Goal: Task Accomplishment & Management: Manage account settings

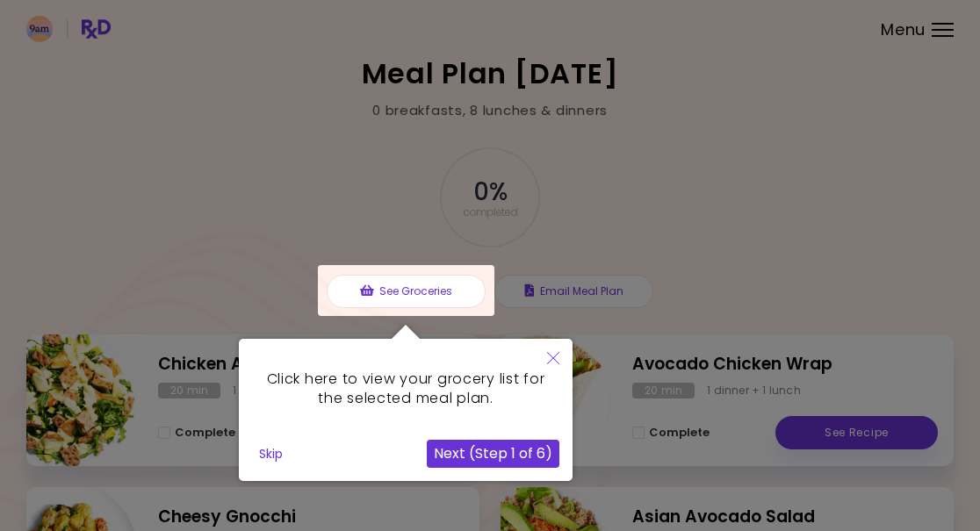
click at [256, 453] on button "Skip" at bounding box center [271, 454] width 38 height 26
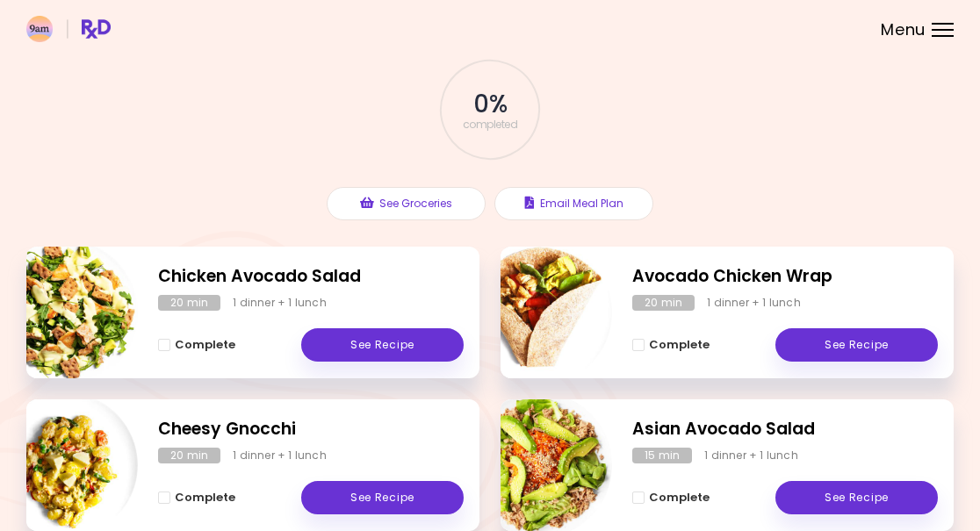
scroll to position [85, 0]
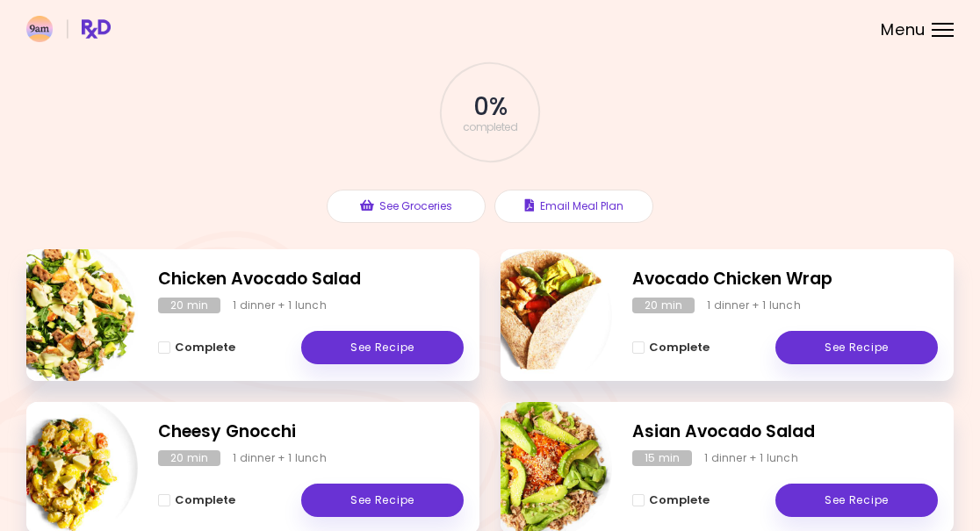
click at [934, 35] on div at bounding box center [943, 36] width 22 height 2
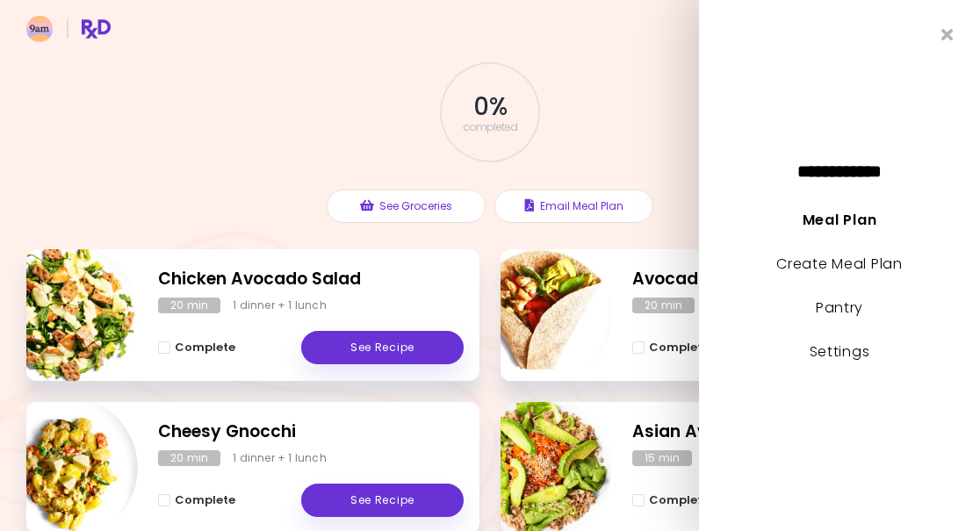
click at [860, 357] on link "Settings" at bounding box center [840, 352] width 61 height 20
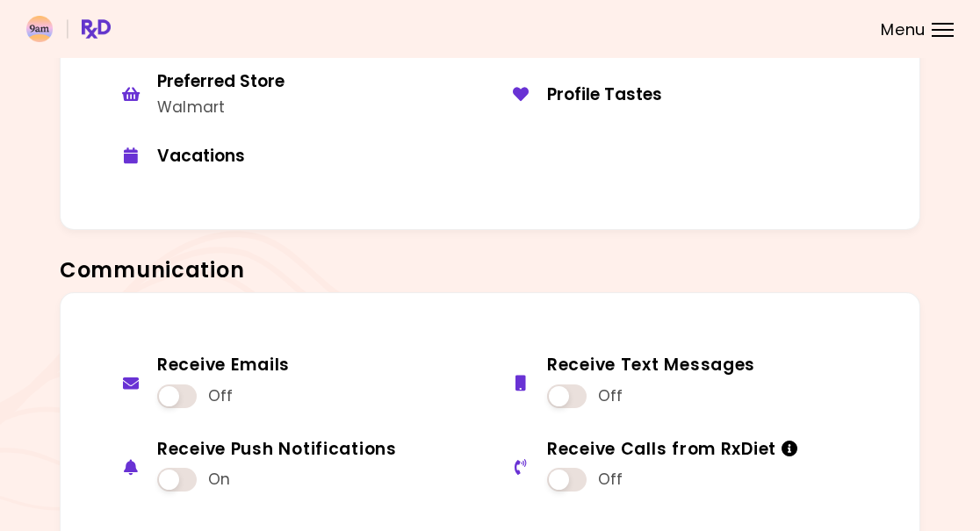
scroll to position [1168, 0]
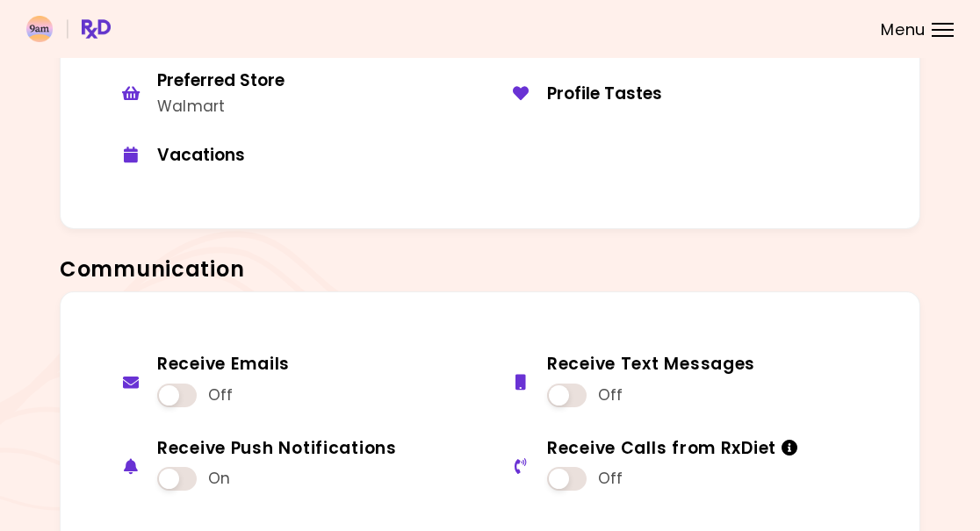
click at [177, 384] on span at bounding box center [177, 396] width 40 height 24
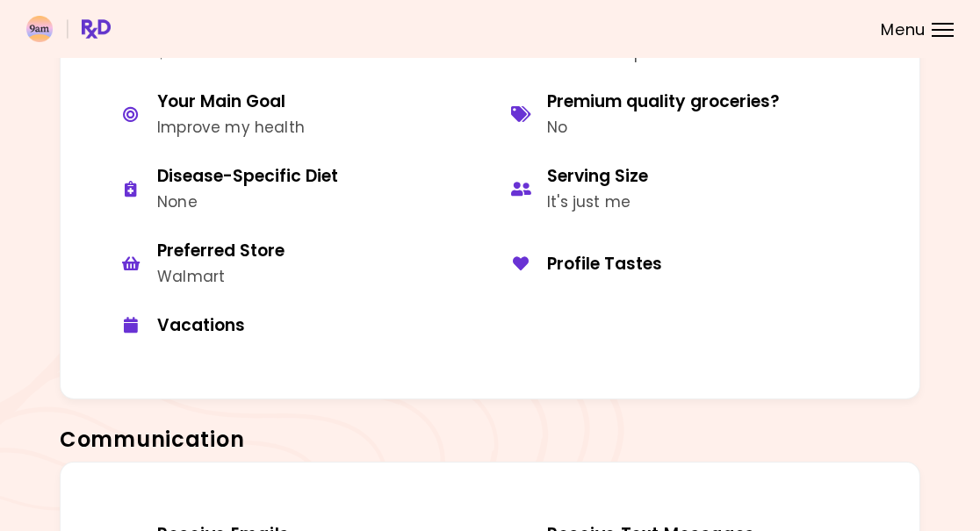
scroll to position [1003, 0]
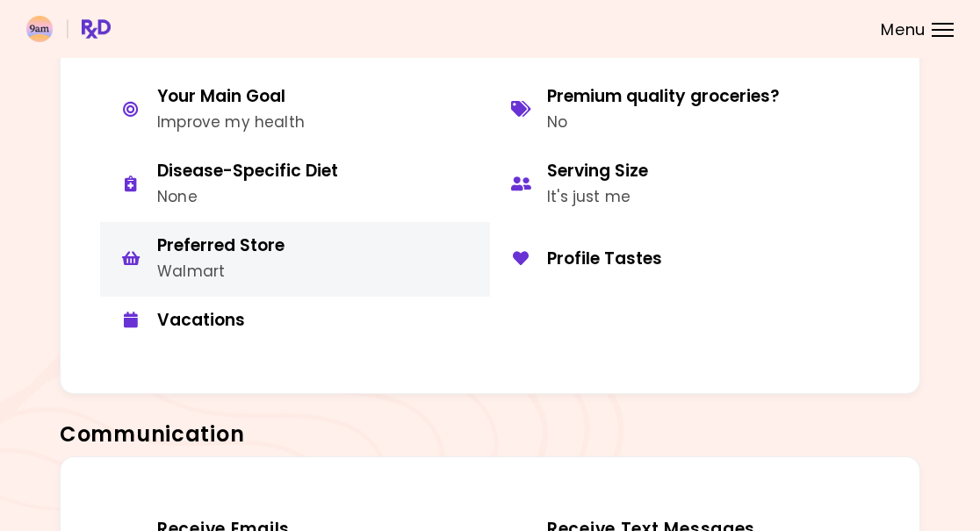
click at [144, 253] on div "button" at bounding box center [130, 259] width 35 height 18
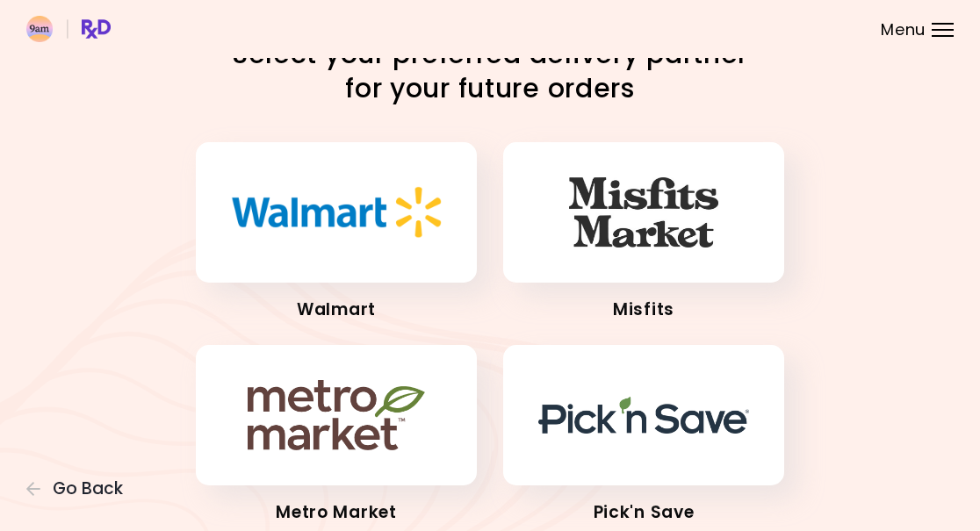
scroll to position [28, 0]
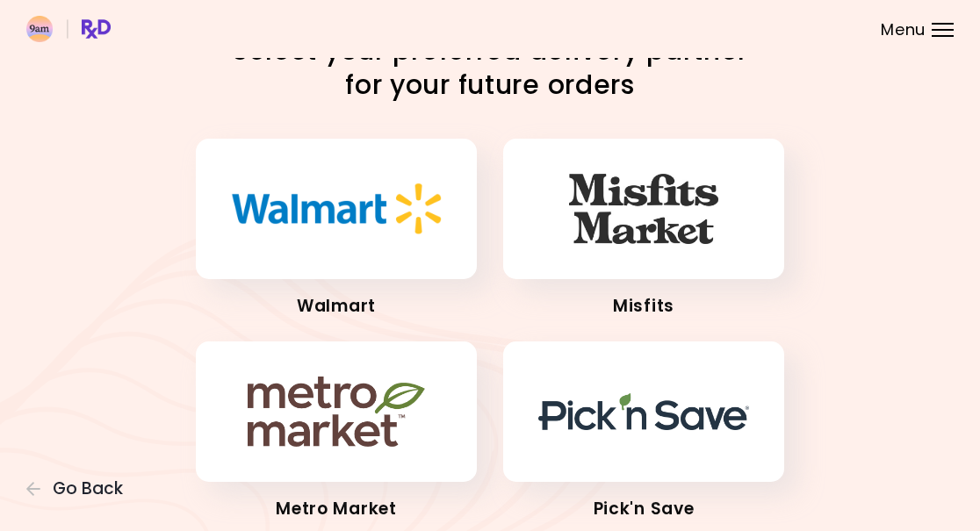
click at [671, 421] on img "button" at bounding box center [643, 412] width 211 height 37
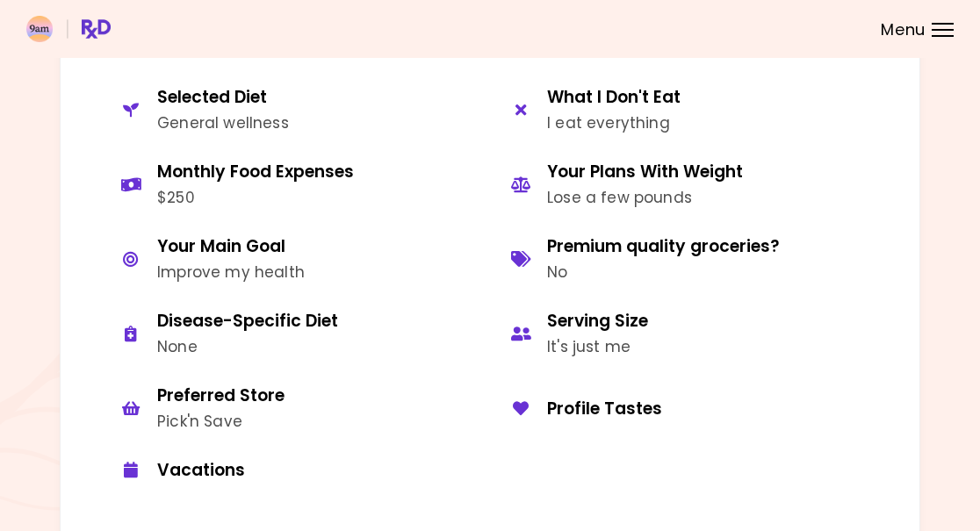
scroll to position [851, 0]
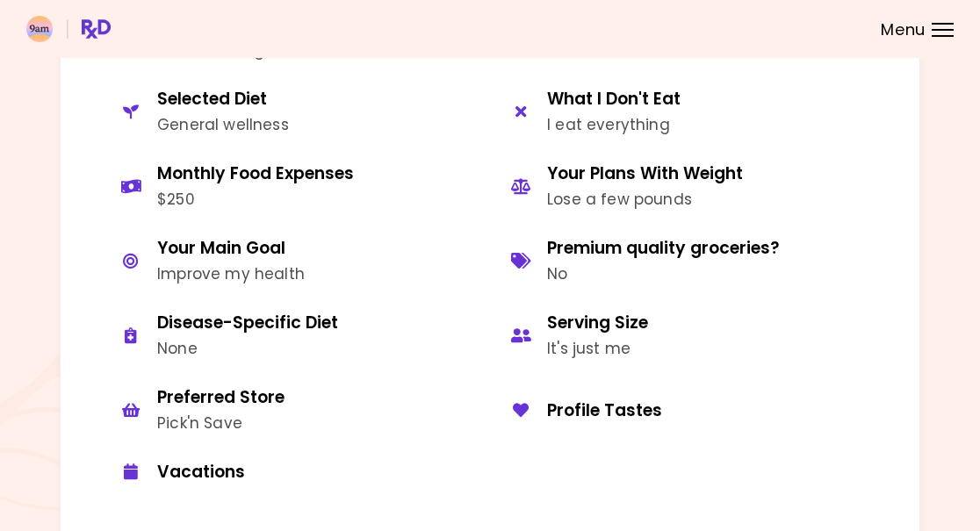
click at [737, 247] on div "Premium quality groceries?" at bounding box center [663, 249] width 233 height 22
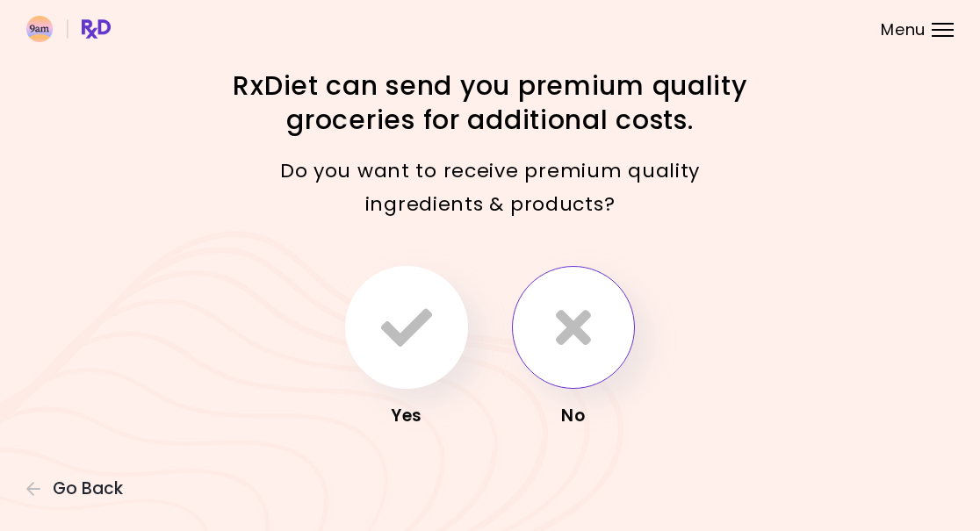
click at [580, 350] on icon "button" at bounding box center [573, 327] width 35 height 51
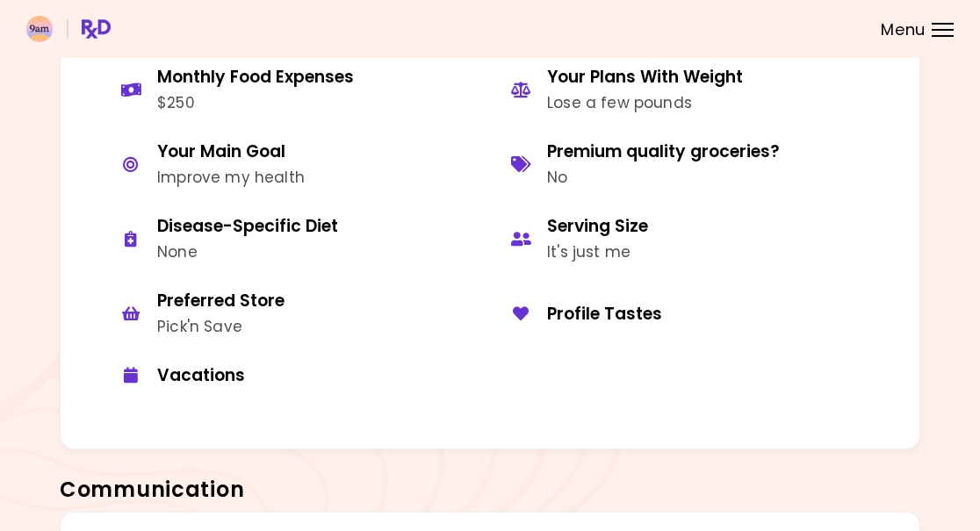
scroll to position [947, 0]
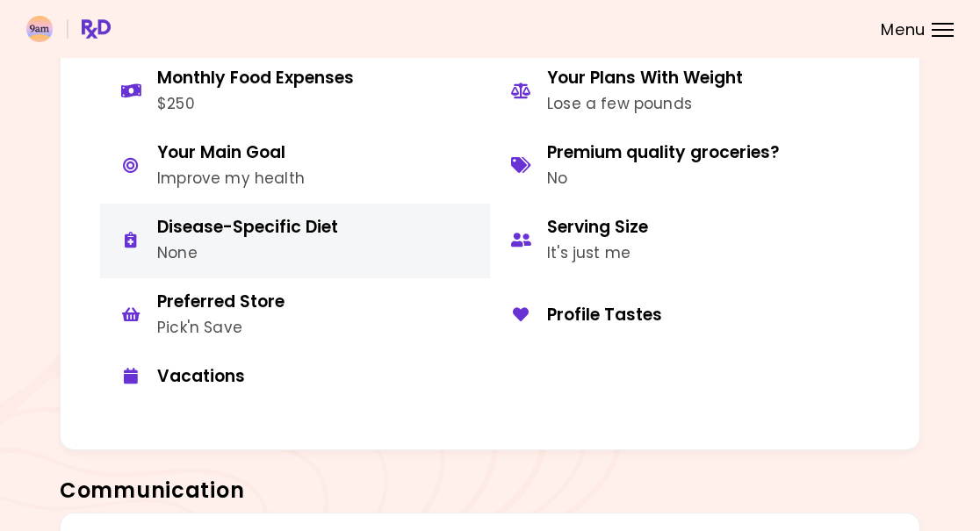
click at [179, 228] on div "Disease-Specific Diet None" at bounding box center [247, 241] width 181 height 48
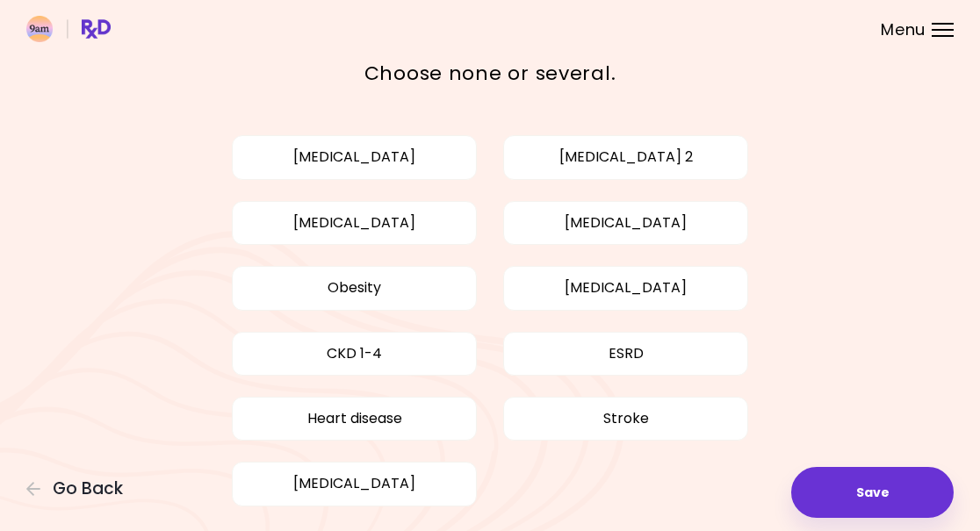
scroll to position [84, 0]
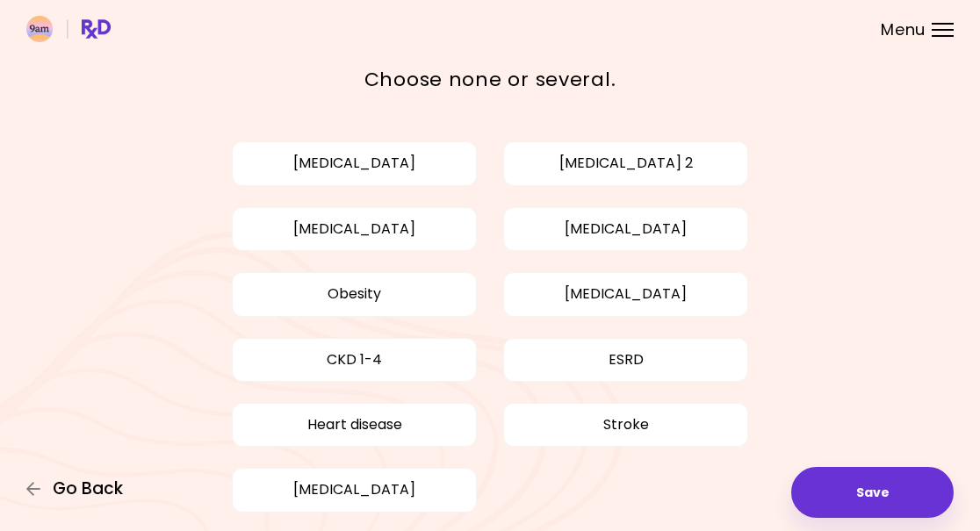
click at [97, 487] on span "Go Back" at bounding box center [88, 489] width 70 height 19
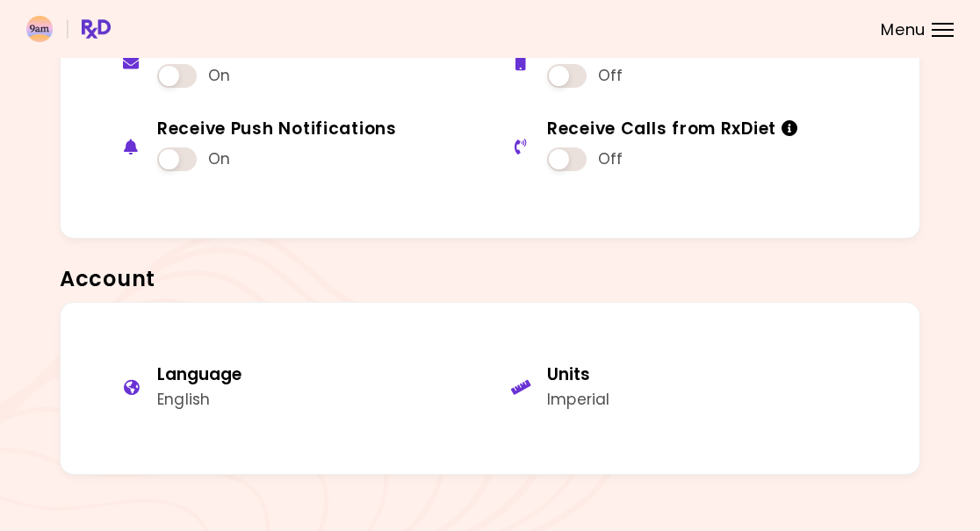
scroll to position [1487, 0]
